Goal: Transaction & Acquisition: Purchase product/service

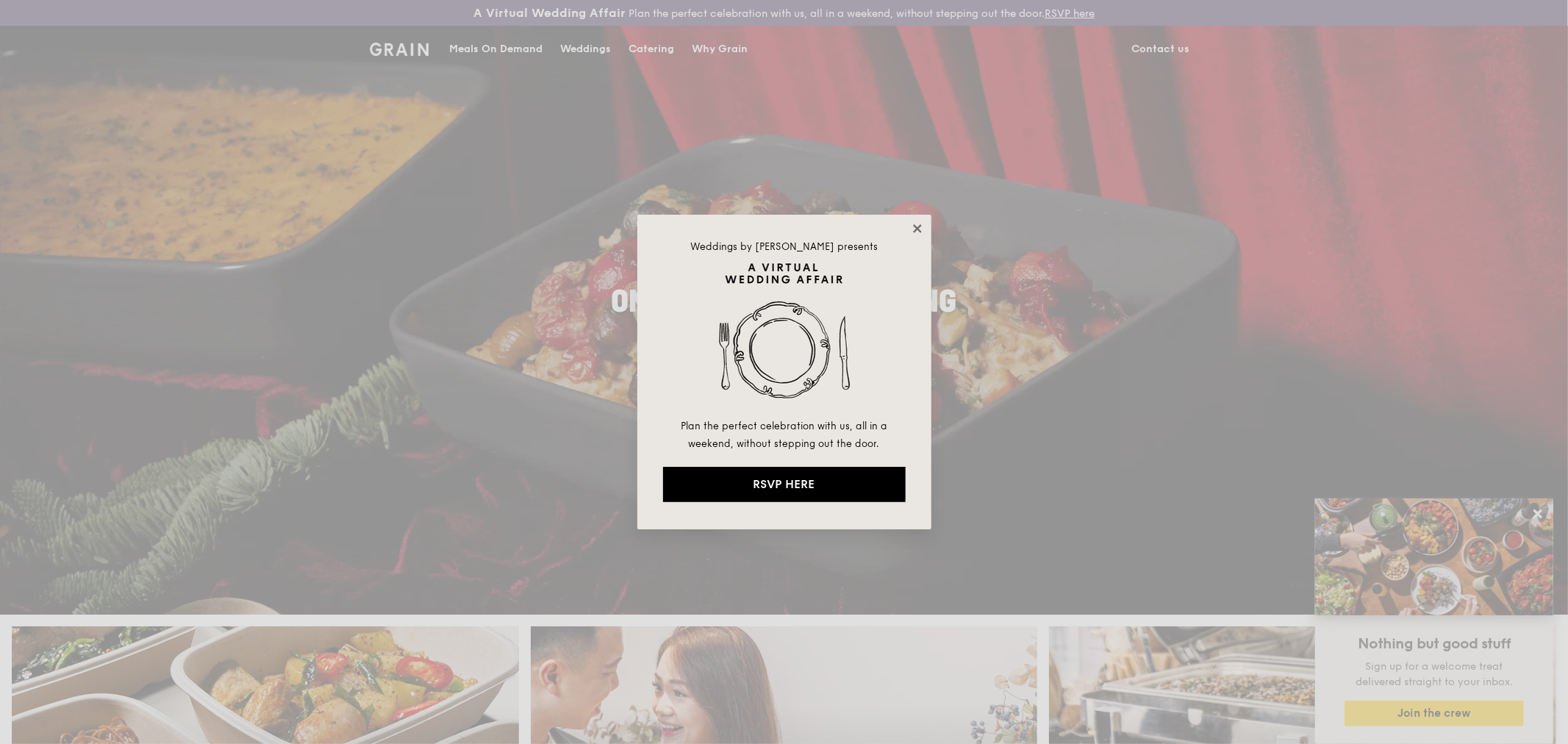
click at [919, 226] on icon at bounding box center [916, 228] width 8 height 8
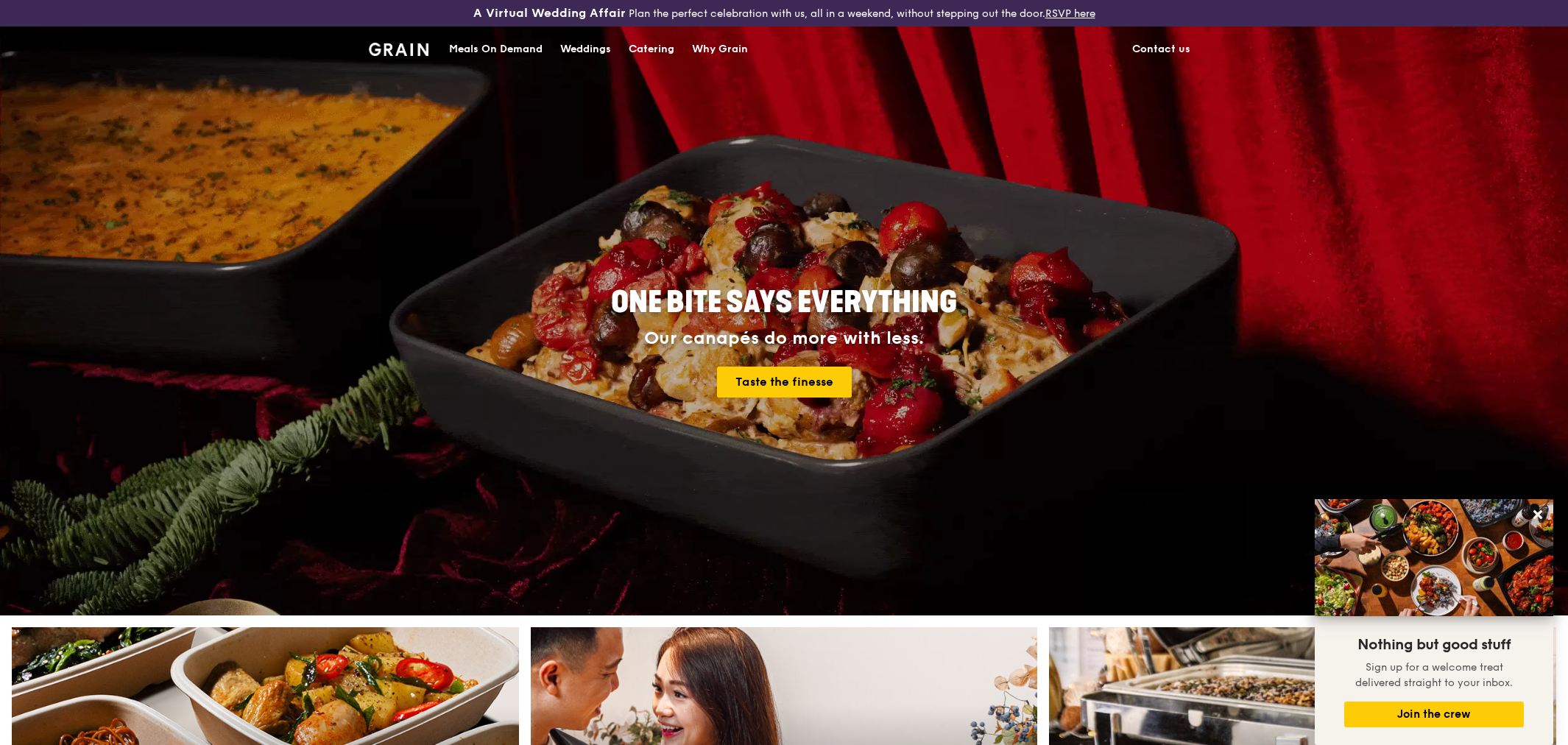
click at [666, 49] on div "Catering" at bounding box center [652, 49] width 46 height 44
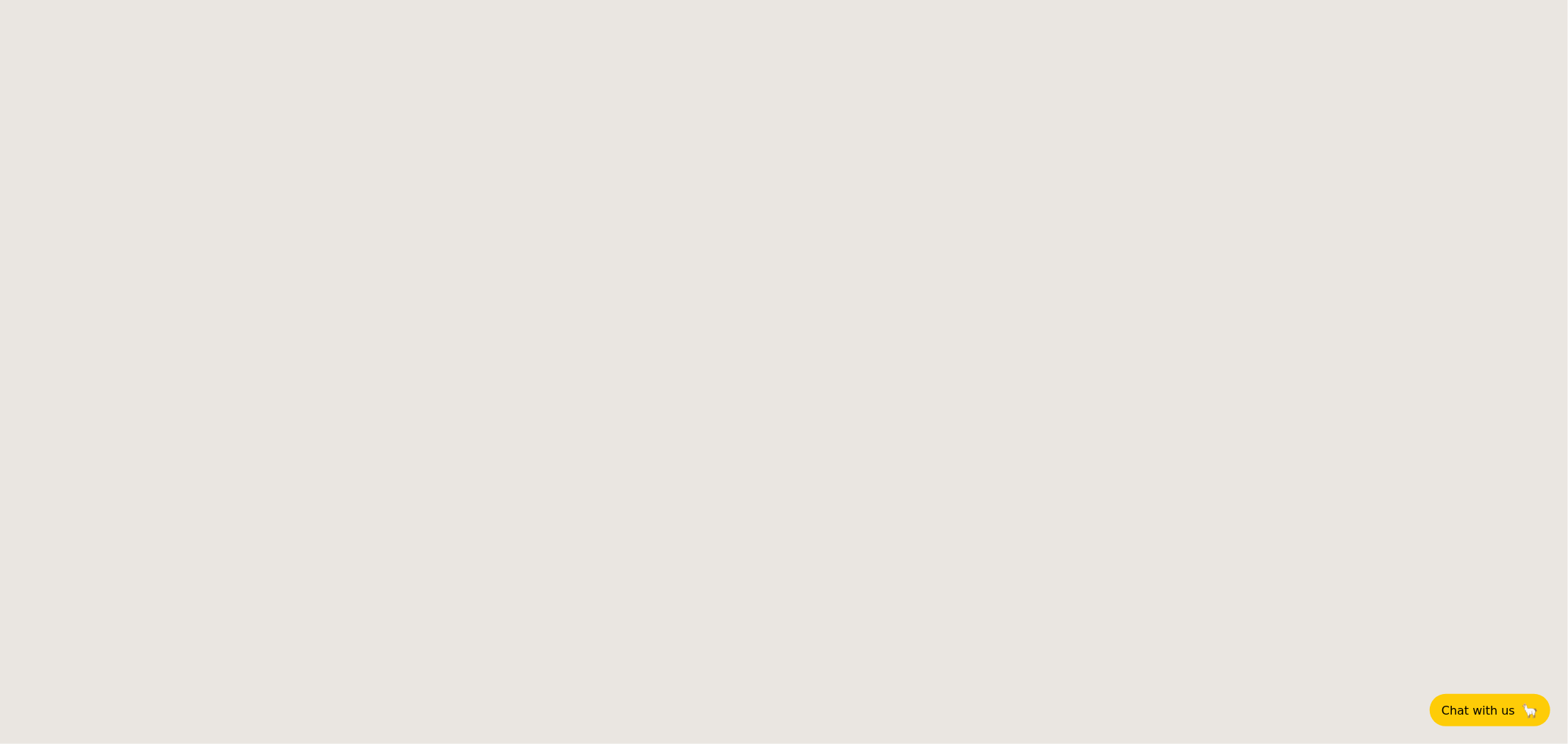
select select
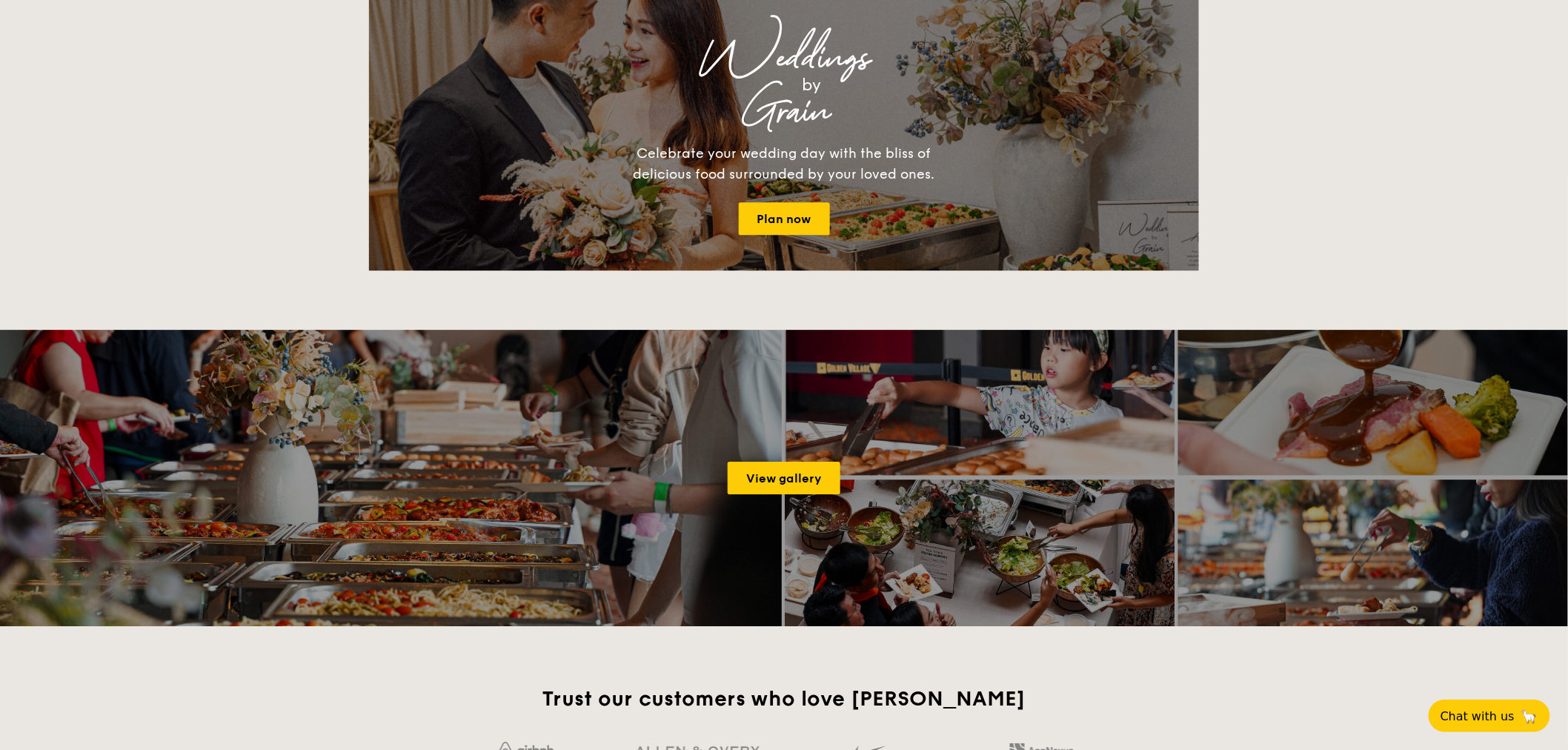
scroll to position [1704, 0]
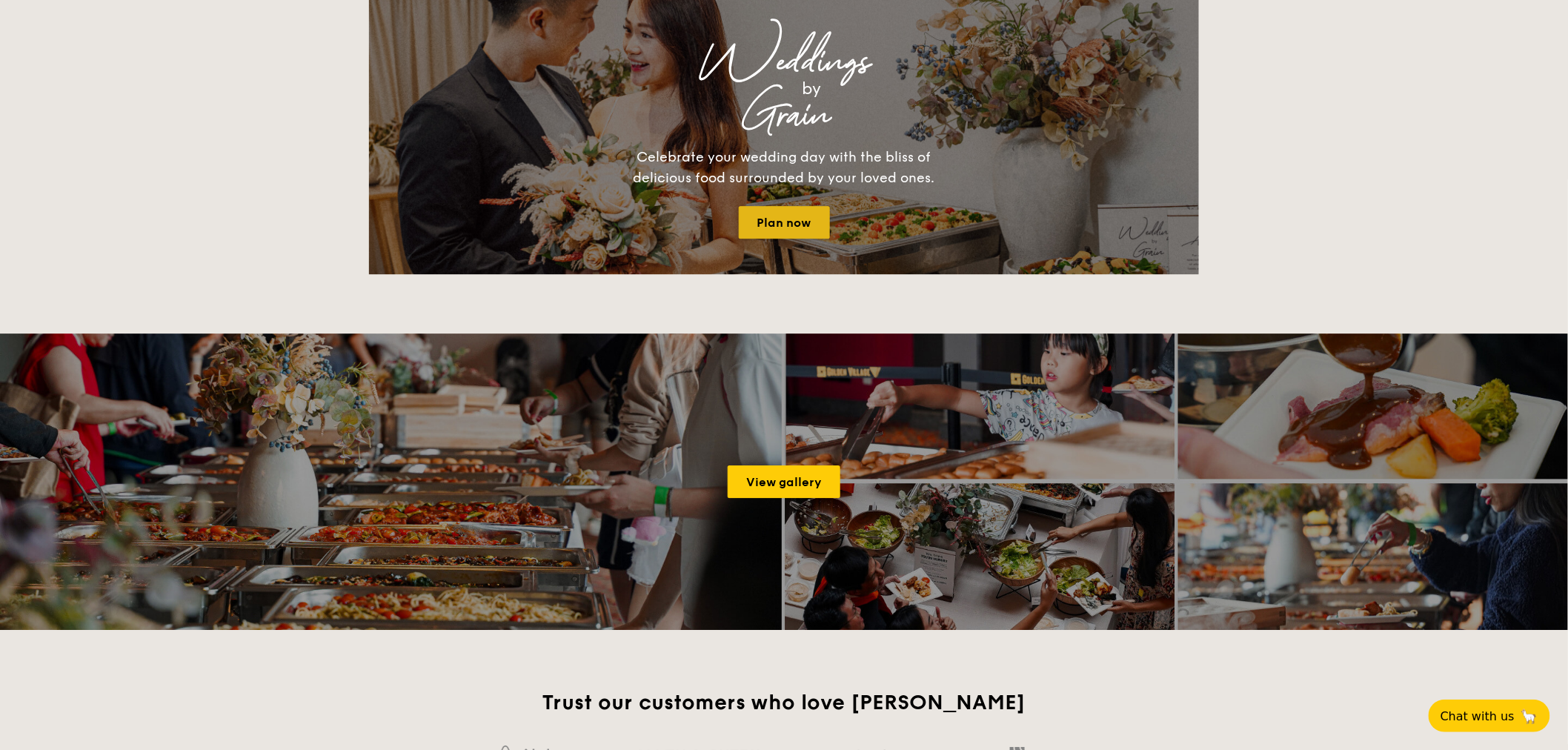
click at [808, 218] on link "Plan now" at bounding box center [784, 221] width 91 height 32
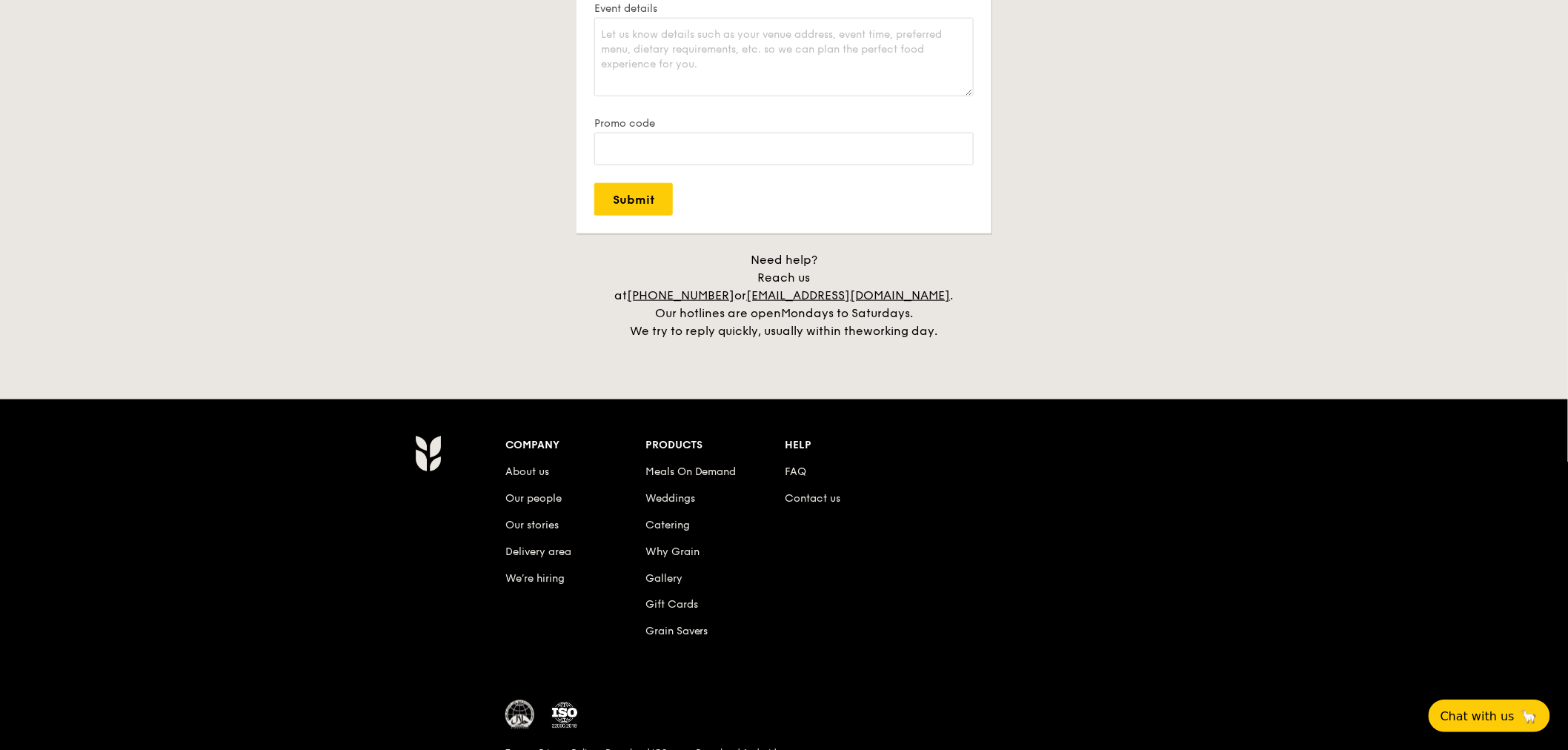
scroll to position [3000, 0]
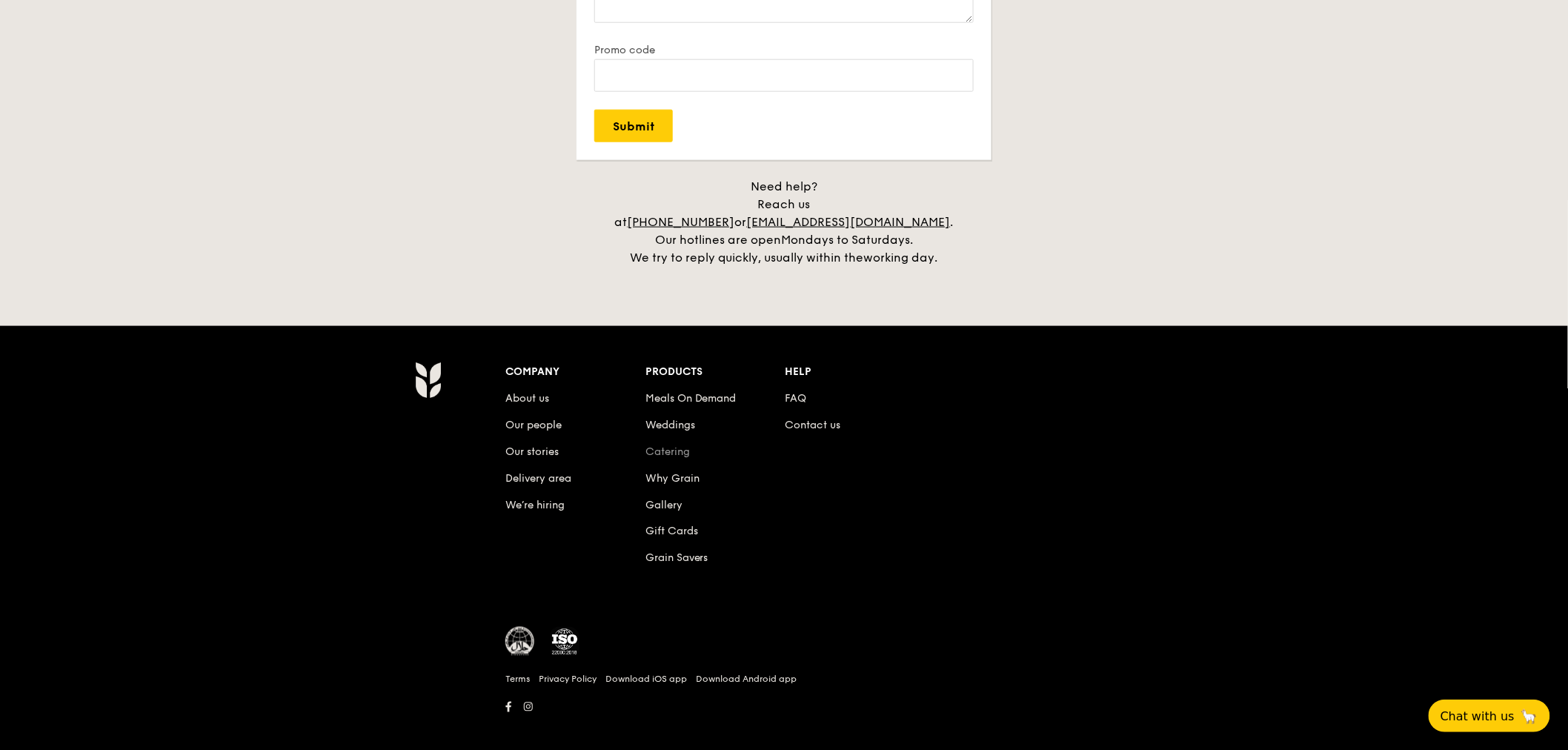
click at [667, 446] on link "Catering" at bounding box center [667, 452] width 44 height 13
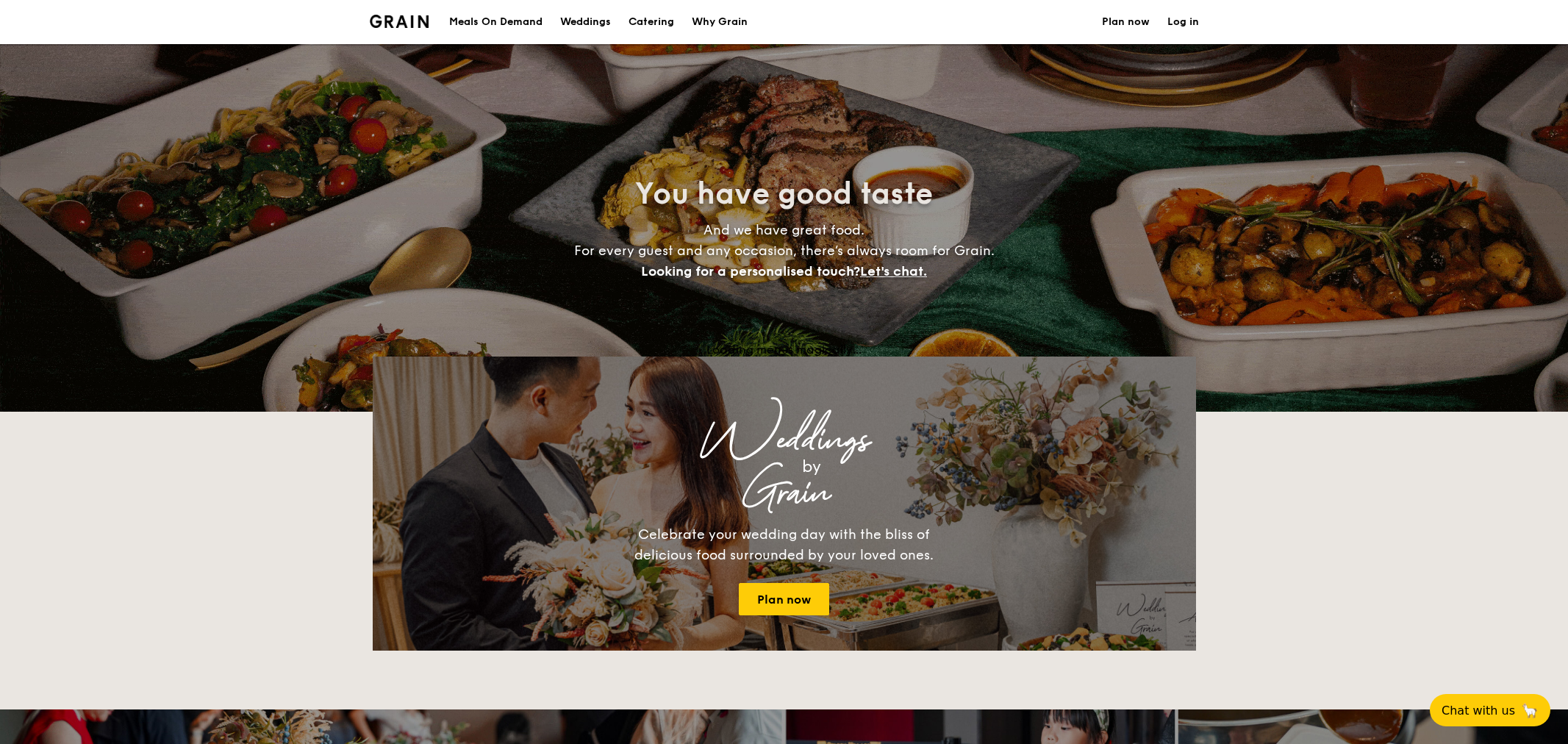
select select
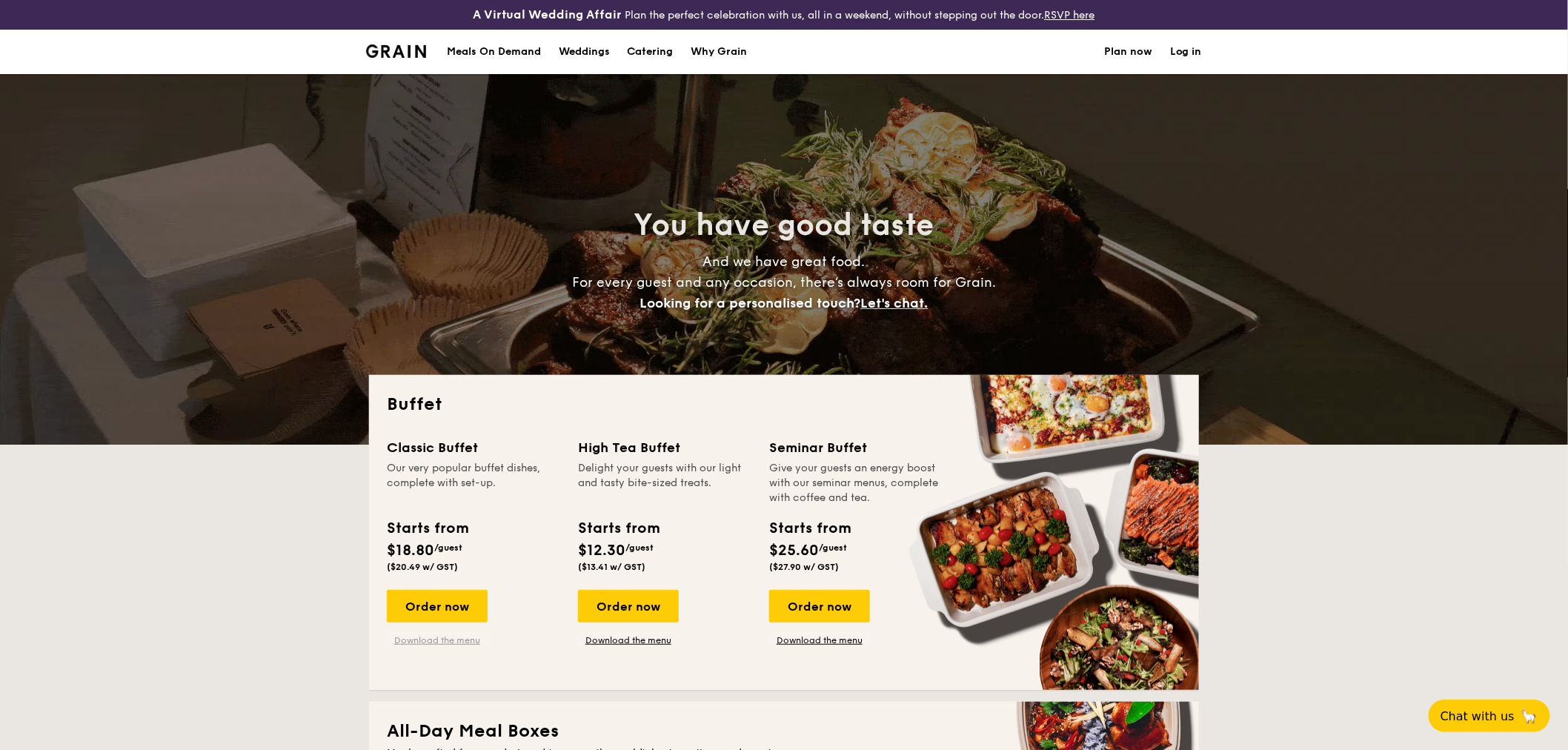
click at [433, 637] on link "Download the menu" at bounding box center [437, 639] width 101 height 12
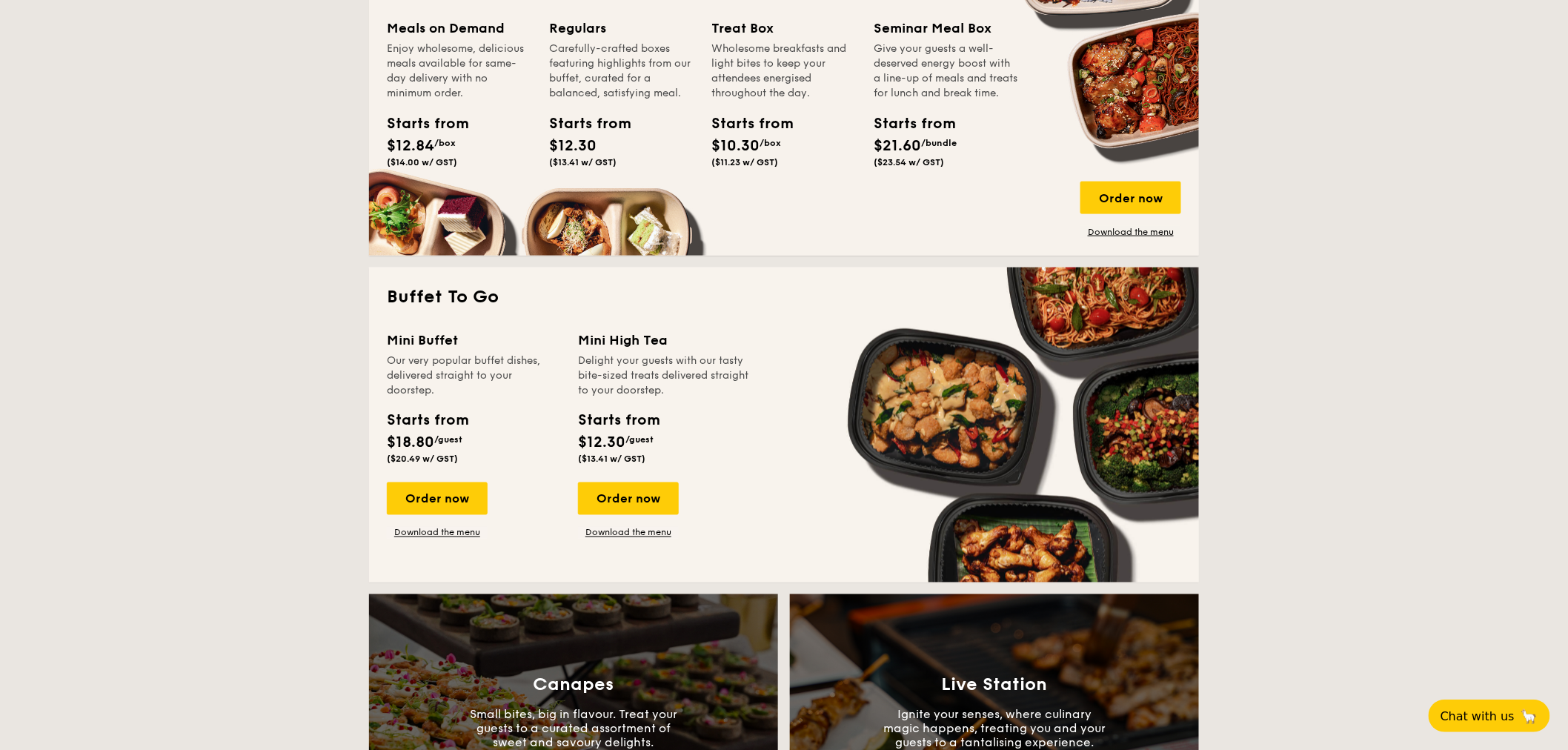
scroll to position [823, 0]
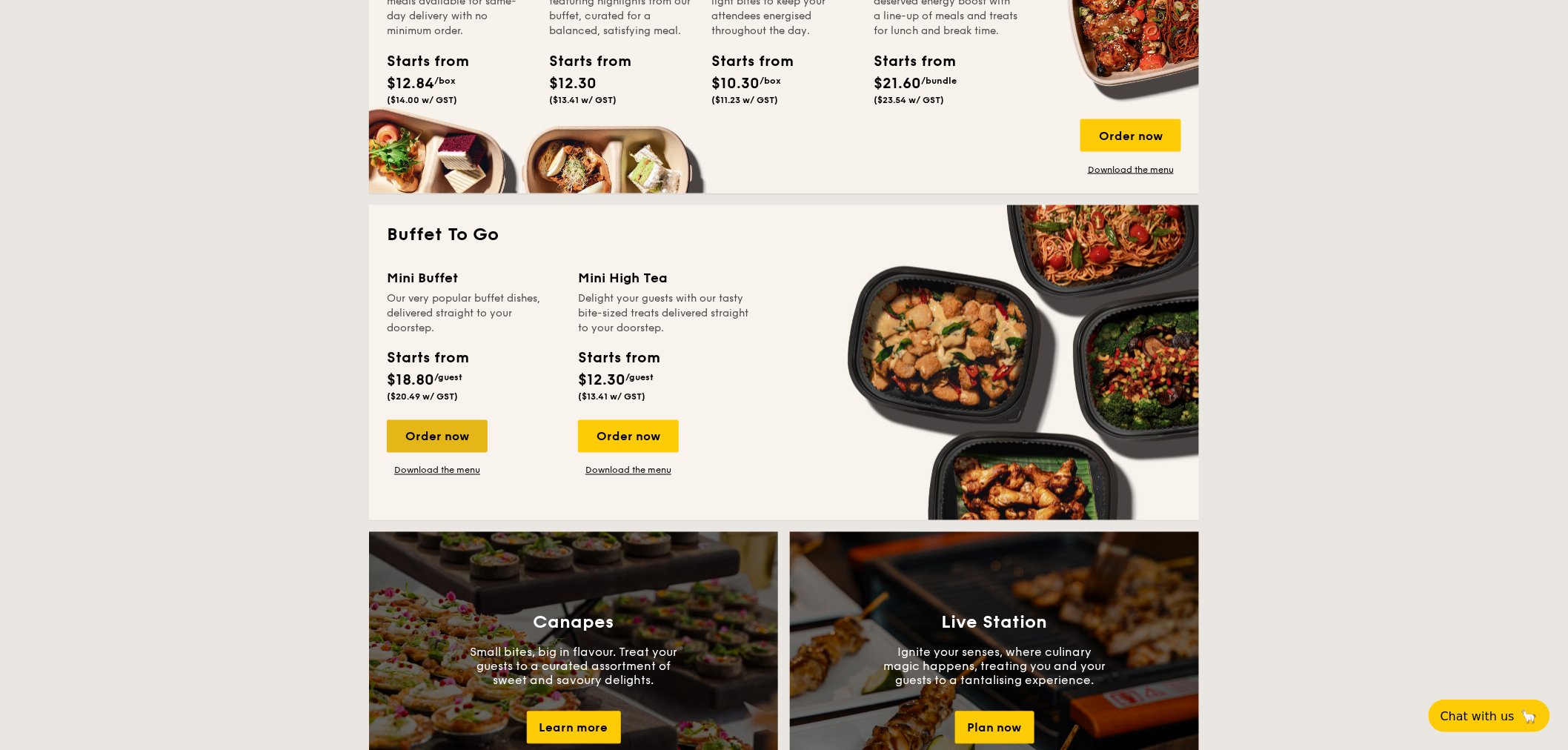
click at [446, 442] on div "Order now" at bounding box center [437, 435] width 101 height 32
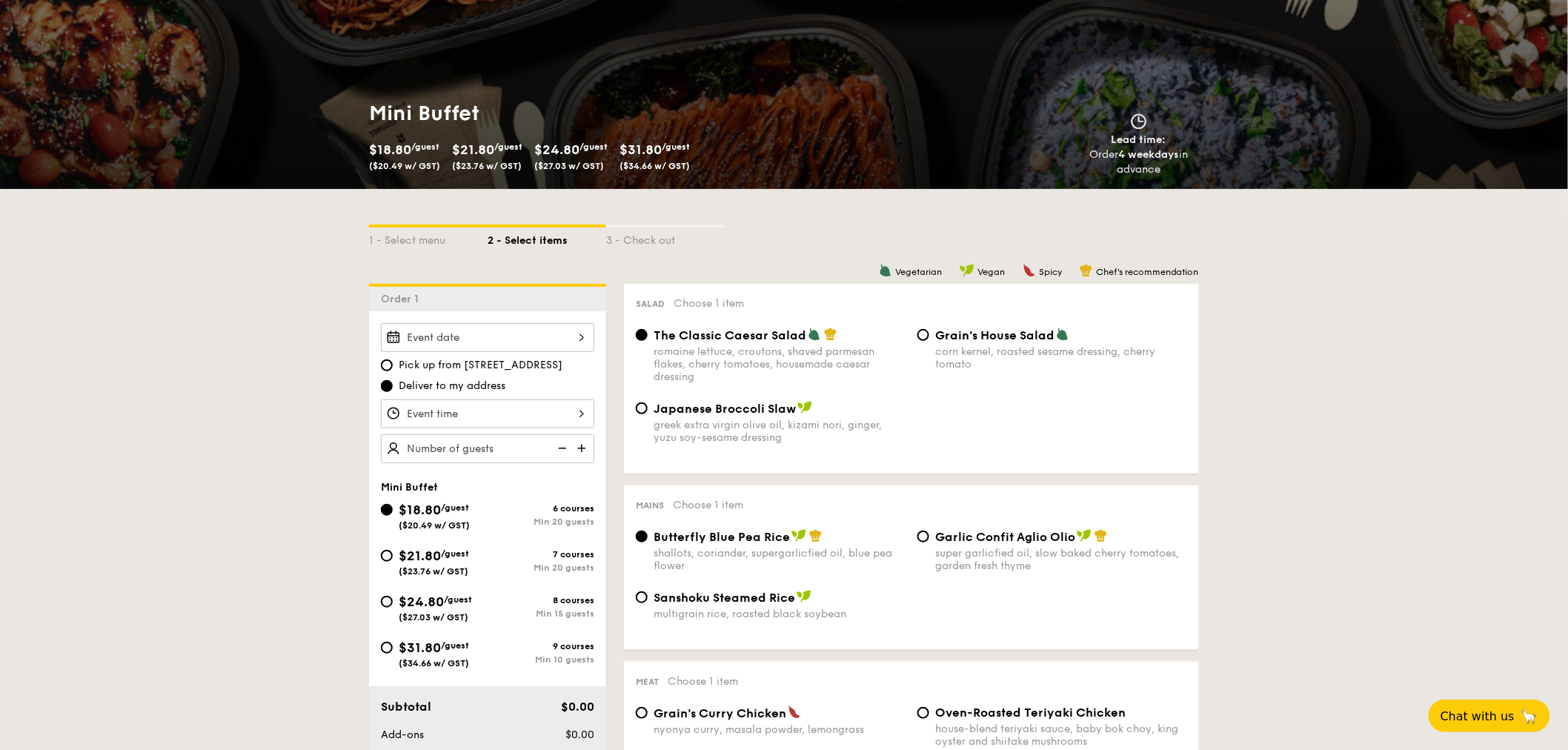
scroll to position [164, 0]
click at [581, 453] on img at bounding box center [583, 447] width 22 height 29
type input "20 guests"
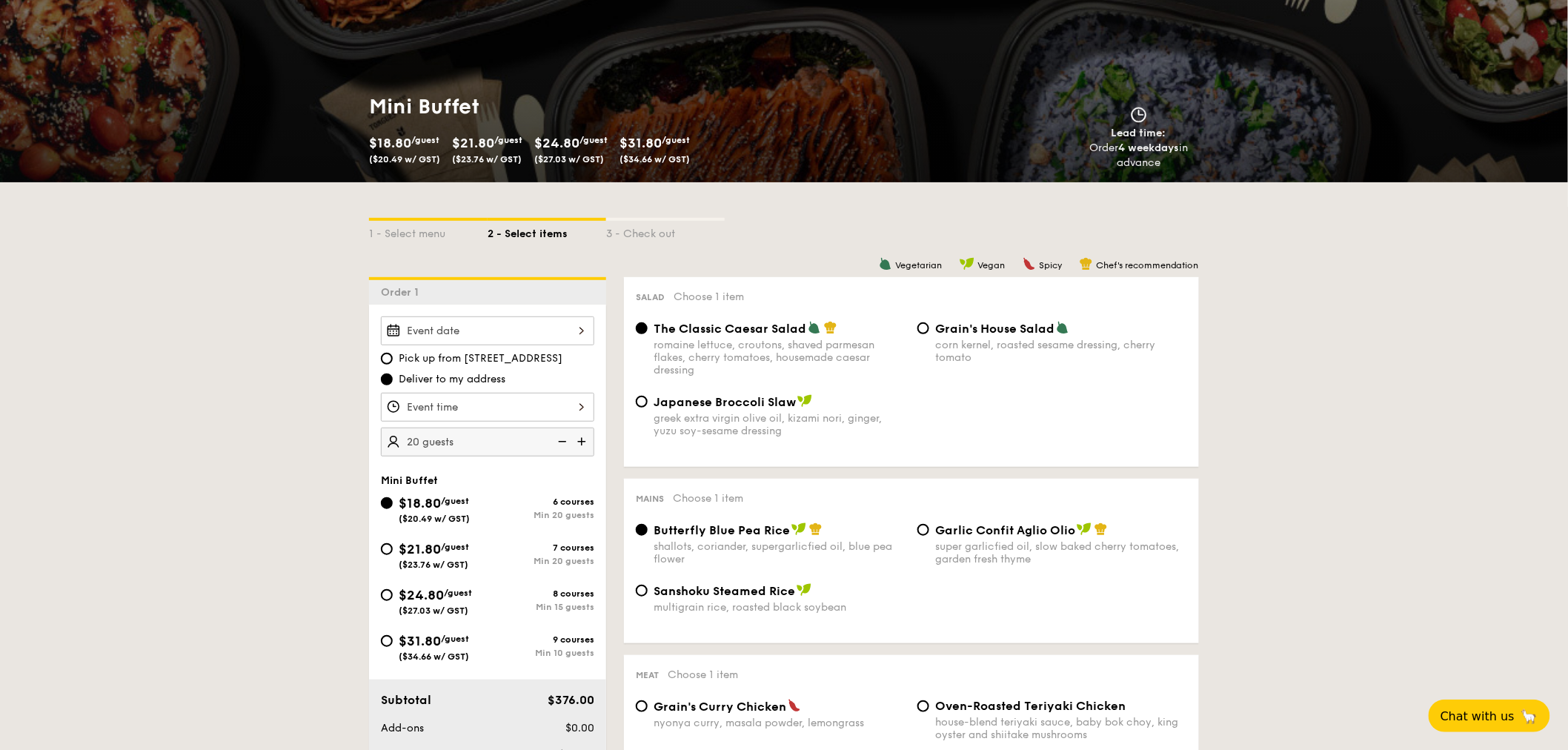
scroll to position [0, 0]
